Goal: Task Accomplishment & Management: Use online tool/utility

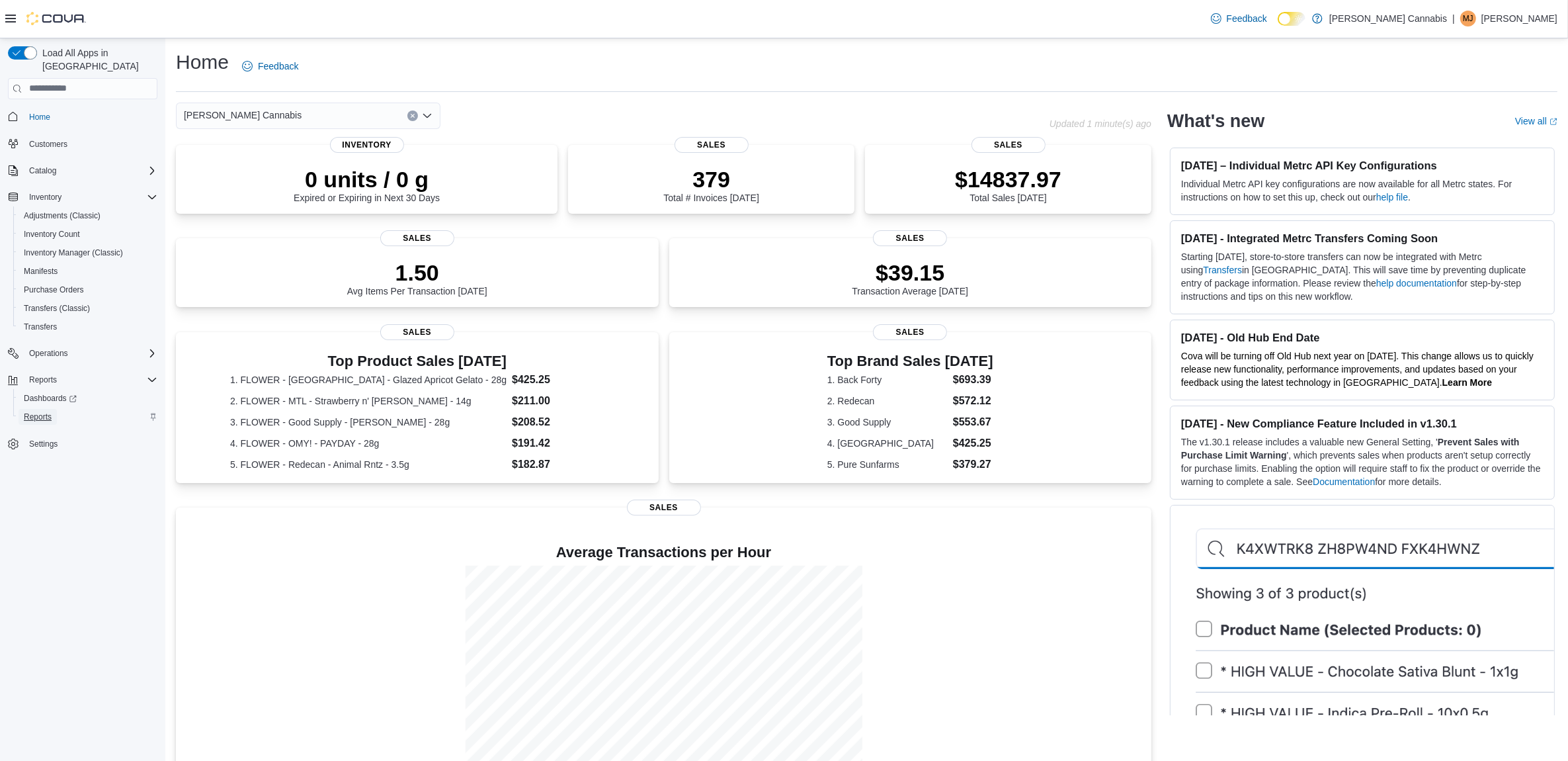
click at [35, 412] on span "Reports" at bounding box center [38, 417] width 28 height 11
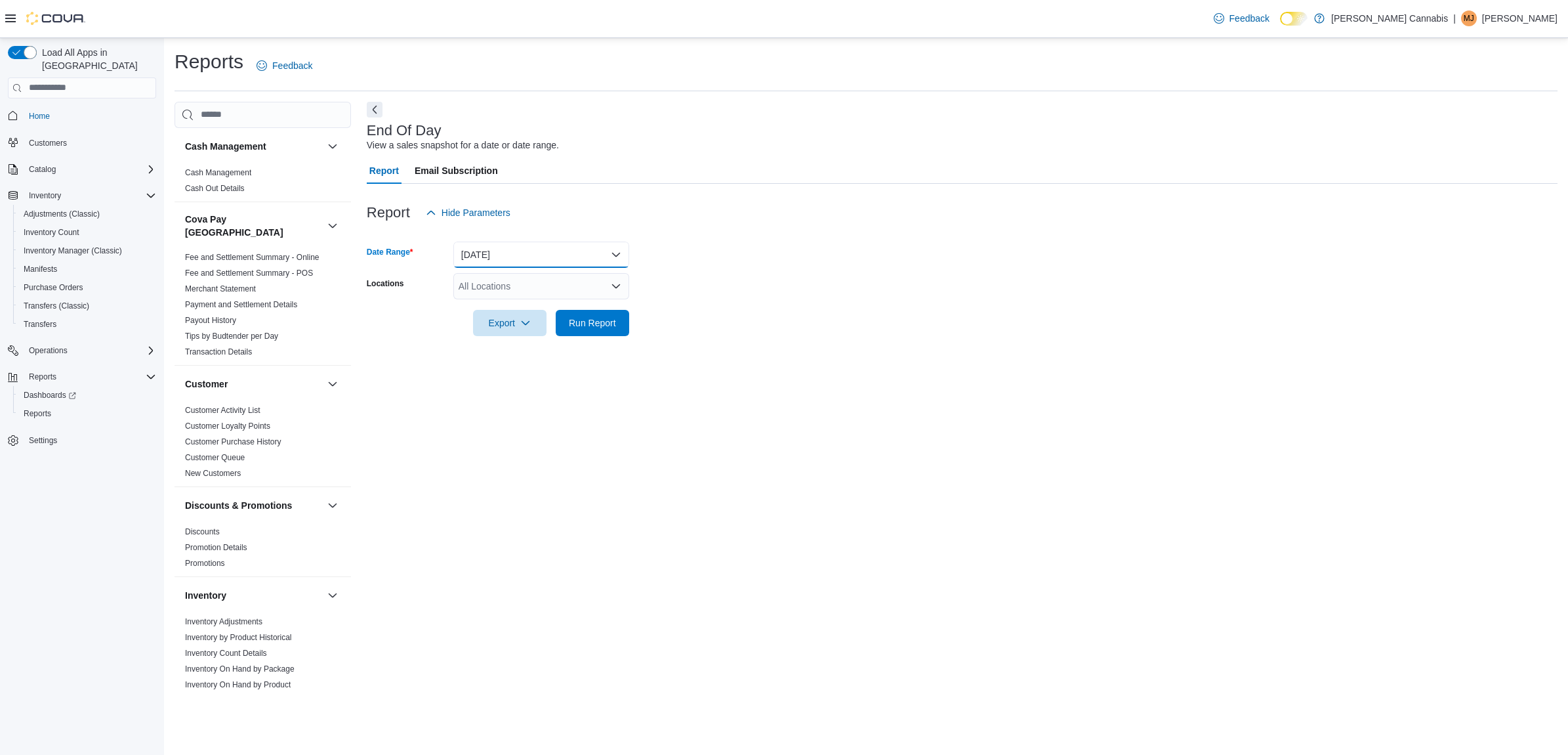
click at [546, 263] on button "[DATE]" at bounding box center [541, 254] width 176 height 27
drag, startPoint x: 743, startPoint y: 336, endPoint x: 608, endPoint y: 278, distance: 146.9
click at [739, 335] on div "Report Hide Parameters Date Range [DATE] Locations All Locations Export Run Rep…" at bounding box center [963, 268] width 1191 height 168
click at [608, 278] on div "All Locations" at bounding box center [541, 285] width 176 height 27
click at [596, 326] on div "[STREET_ADDRESS]" at bounding box center [541, 326] width 160 height 13
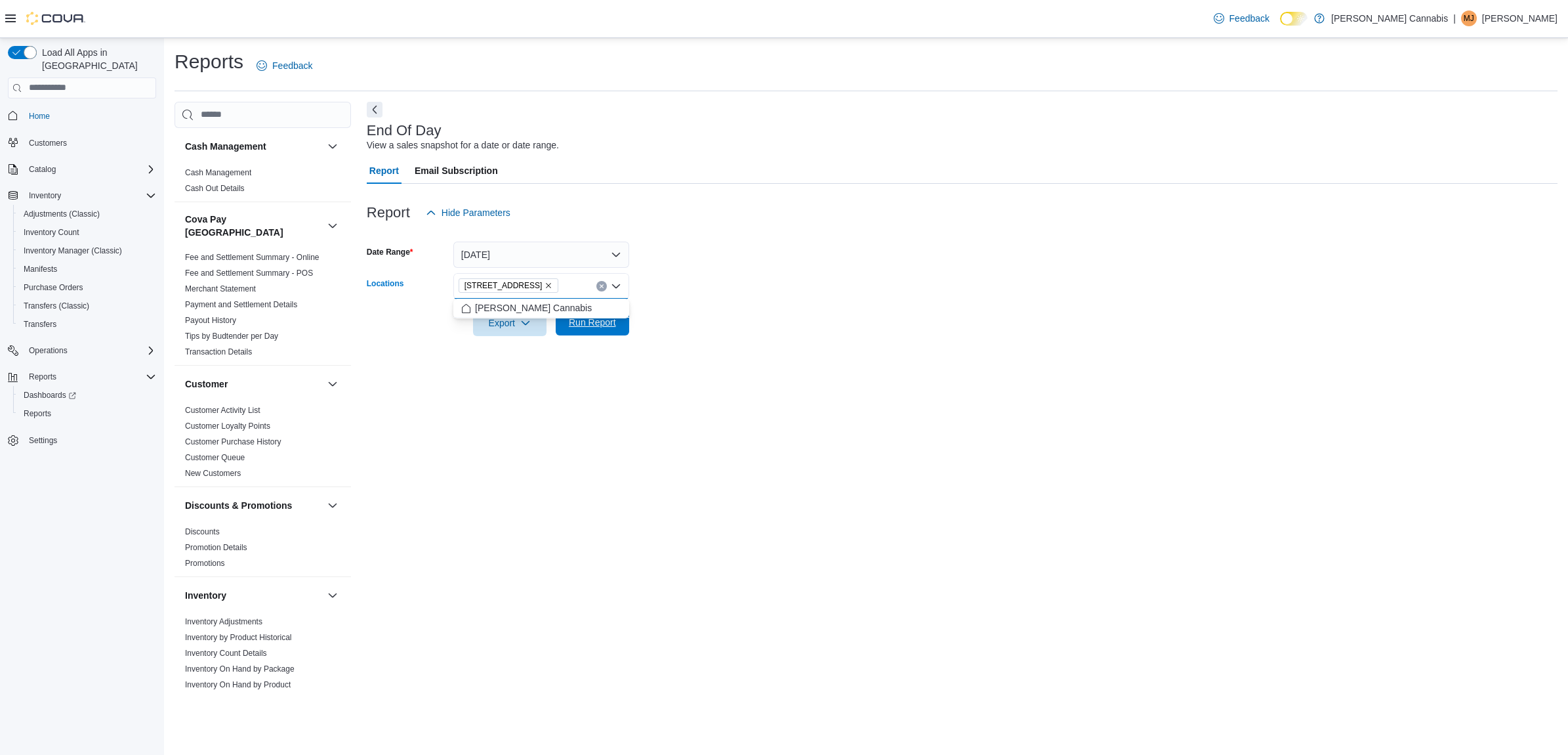
click at [594, 325] on span "Run Report" at bounding box center [593, 322] width 47 height 13
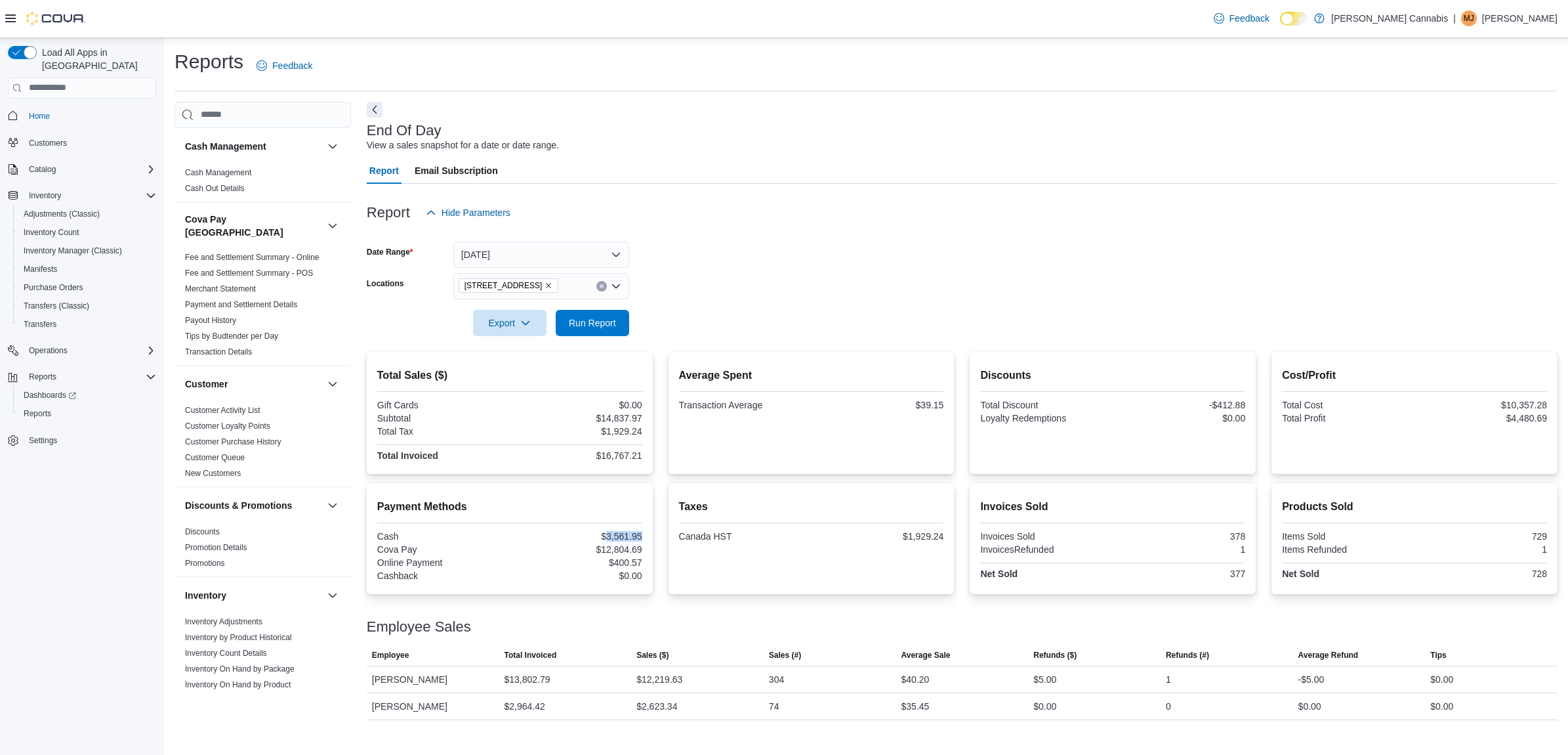
drag, startPoint x: 641, startPoint y: 534, endPoint x: 607, endPoint y: 535, distance: 34.0
click at [607, 535] on div "$3,561.95" at bounding box center [578, 535] width 130 height 11
copy div "3,561.95"
drag, startPoint x: 645, startPoint y: 543, endPoint x: 601, endPoint y: 551, distance: 44.7
click at [601, 551] on div "Payment Methods Cash $3,561.95 Cova Pay $12,804.69 Online Payment $400.57 Cashb…" at bounding box center [510, 538] width 286 height 111
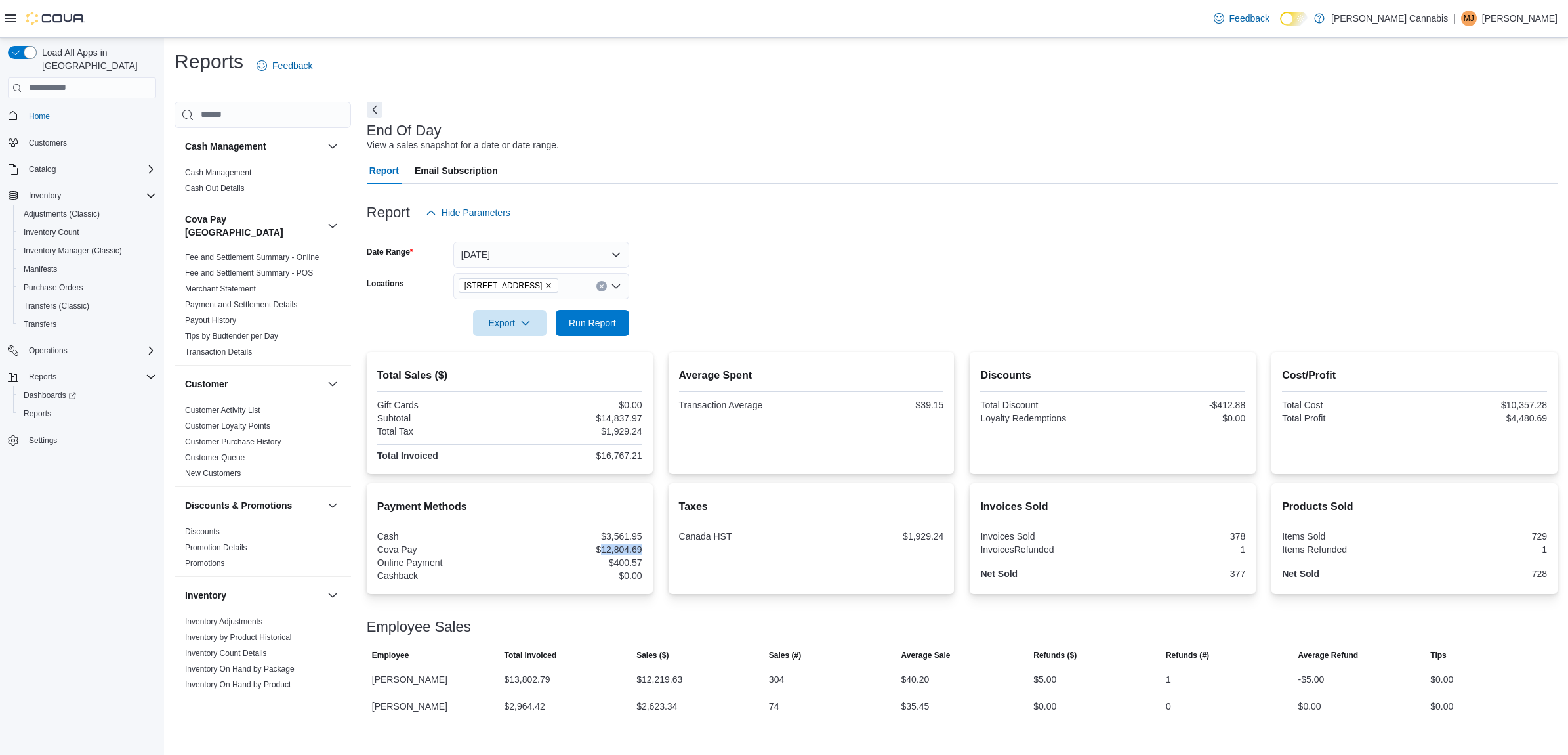
copy div "12,804.69"
drag, startPoint x: 645, startPoint y: 561, endPoint x: 612, endPoint y: 562, distance: 33.0
click at [612, 562] on div "Payment Methods Cash $3,561.95 Cova Pay $12,804.69 Online Payment $400.57 Cashb…" at bounding box center [510, 538] width 286 height 111
copy div "400.57"
